Goal: Navigation & Orientation: Find specific page/section

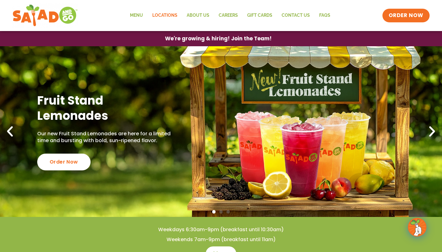
click at [161, 13] on link "Locations" at bounding box center [165, 15] width 34 height 14
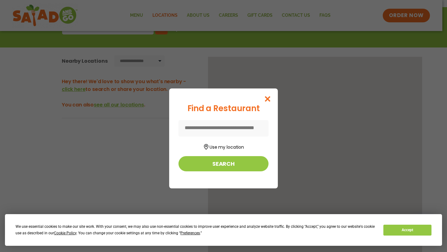
click at [189, 155] on form "Use my location Search" at bounding box center [224, 145] width 90 height 51
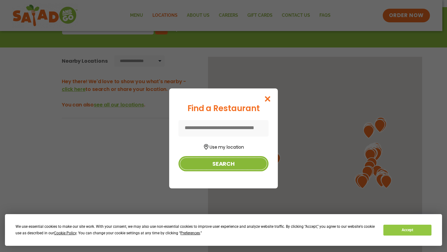
click at [193, 159] on button "Search" at bounding box center [224, 163] width 90 height 15
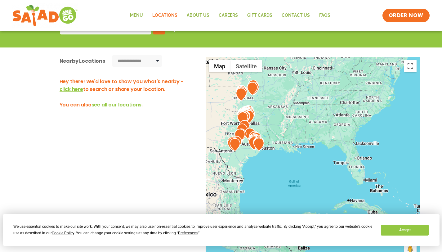
drag, startPoint x: 323, startPoint y: 177, endPoint x: 194, endPoint y: 139, distance: 134.1
click at [194, 139] on div "**********" at bounding box center [221, 167] width 442 height 239
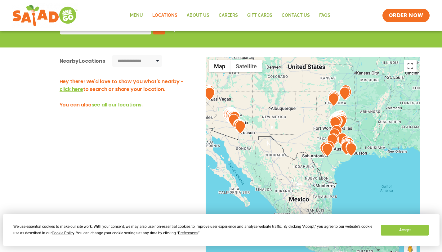
drag, startPoint x: 352, startPoint y: 161, endPoint x: 447, endPoint y: 166, distance: 94.9
click at [442, 166] on html "**********" at bounding box center [221, 139] width 442 height 471
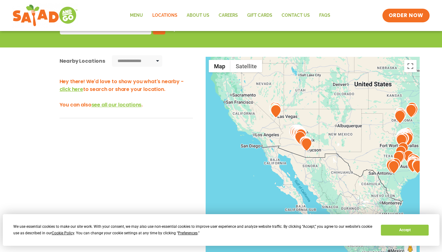
drag, startPoint x: 332, startPoint y: 109, endPoint x: 395, endPoint y: 121, distance: 63.9
click at [395, 122] on div at bounding box center [313, 160] width 214 height 206
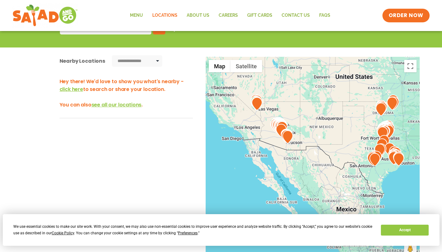
click at [256, 103] on img at bounding box center [257, 103] width 11 height 13
click at [137, 14] on link "Menu" at bounding box center [136, 15] width 22 height 14
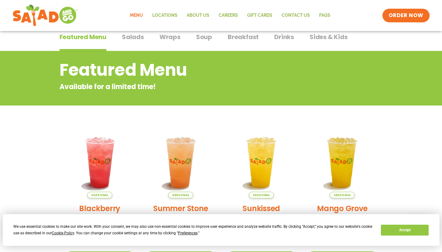
scroll to position [37, 0]
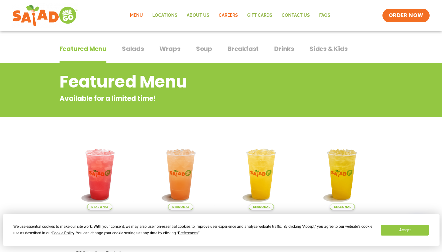
click at [232, 14] on link "Careers" at bounding box center [228, 15] width 29 height 14
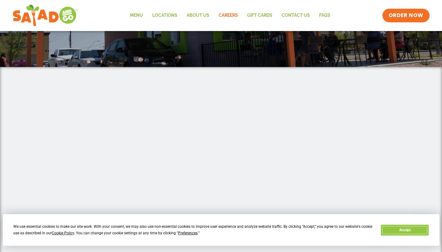
click at [398, 232] on button "Accept" at bounding box center [405, 230] width 48 height 11
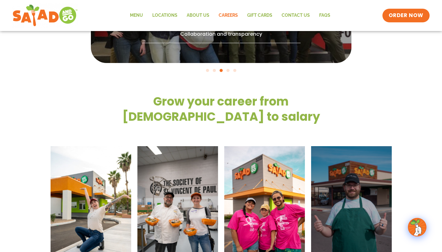
scroll to position [485, 0]
